Goal: Task Accomplishment & Management: Manage account settings

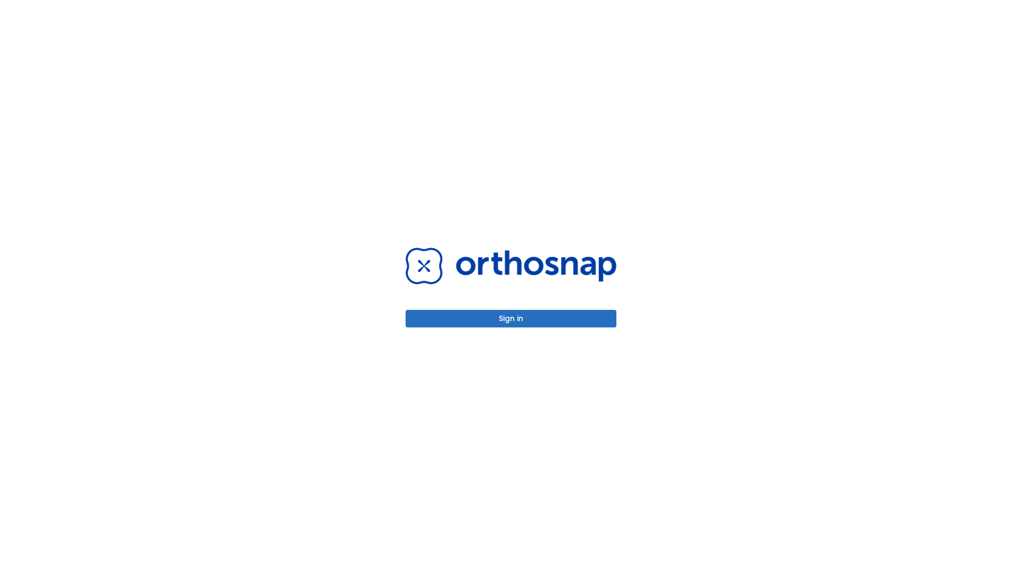
click at [511, 318] on button "Sign in" at bounding box center [511, 319] width 211 height 18
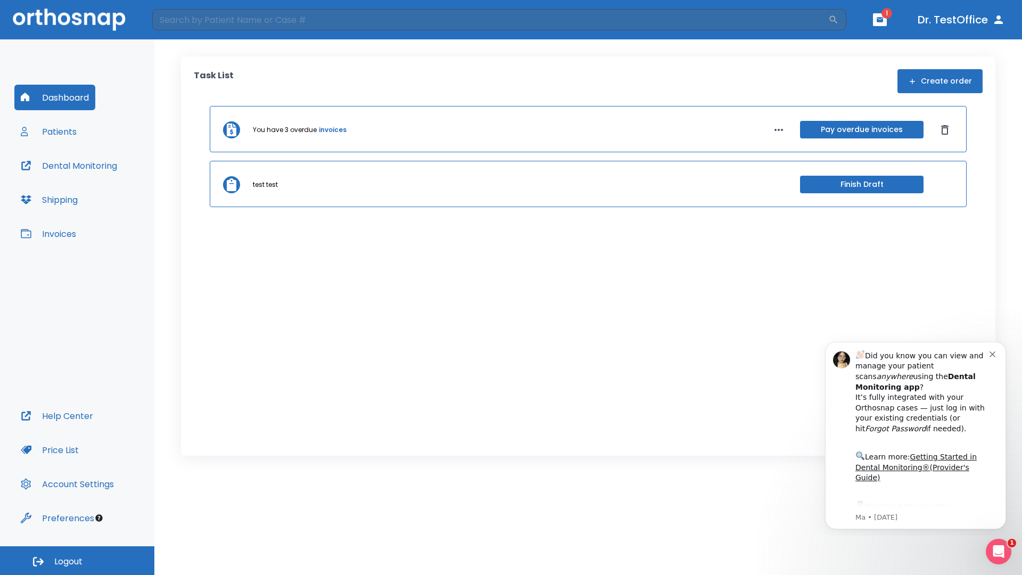
click at [77, 561] on span "Logout" at bounding box center [68, 562] width 28 height 12
